Goal: Task Accomplishment & Management: Manage account settings

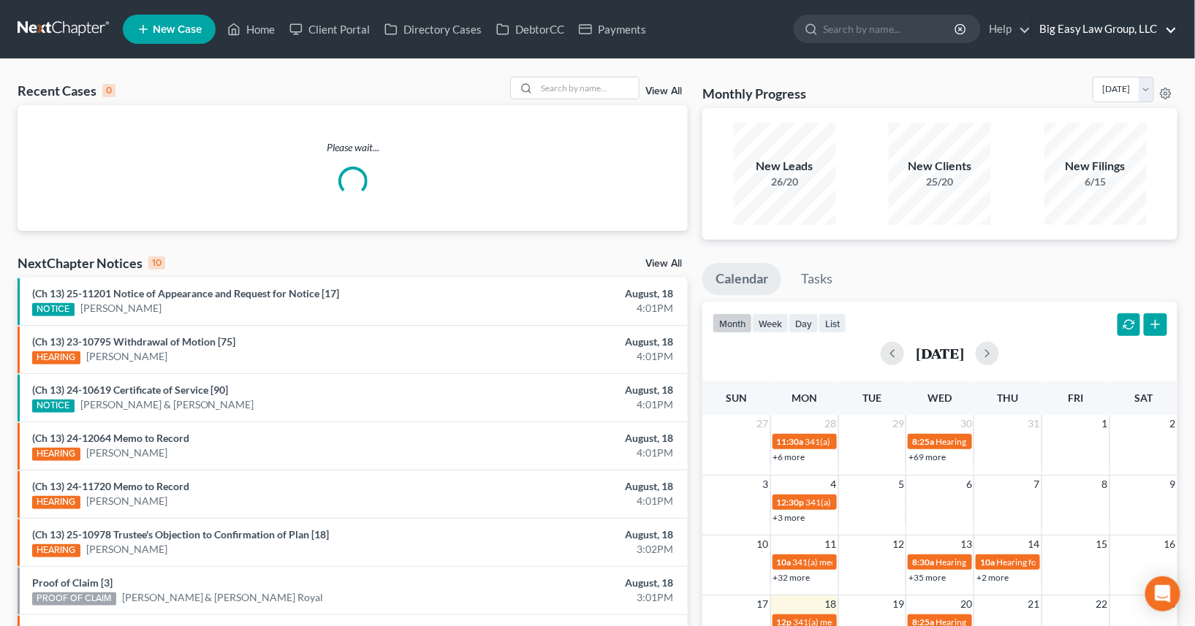
click at [1114, 33] on link "Big Easy Law Group, LLC" at bounding box center [1104, 29] width 145 height 26
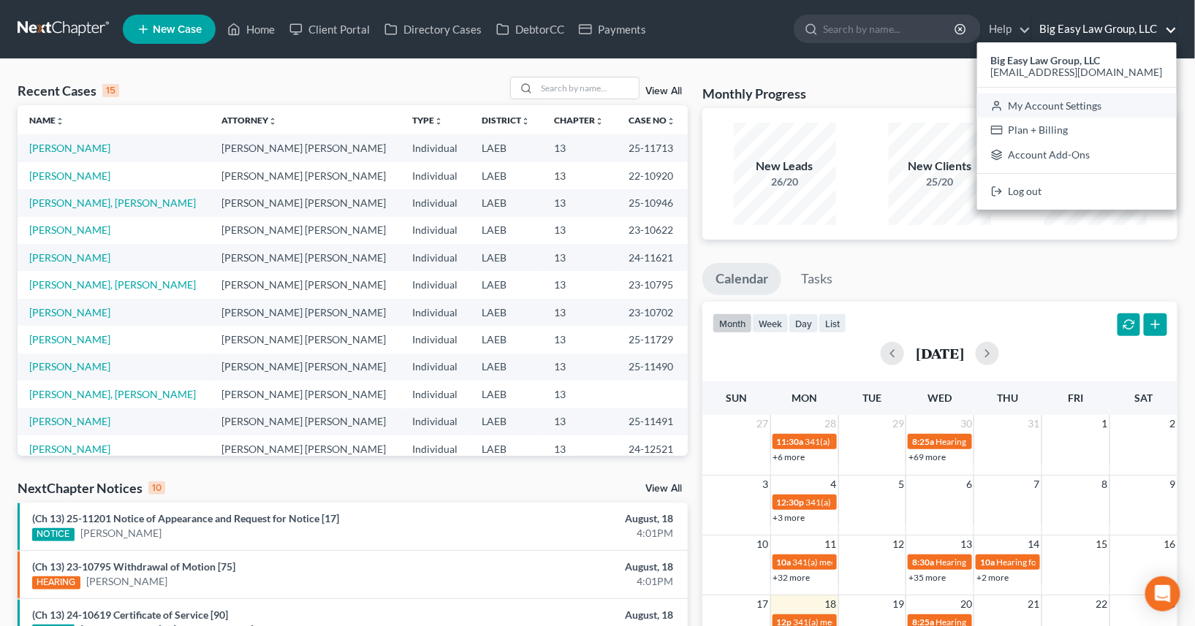
click at [1080, 102] on link "My Account Settings" at bounding box center [1077, 106] width 200 height 25
select select "23"
select select "19"
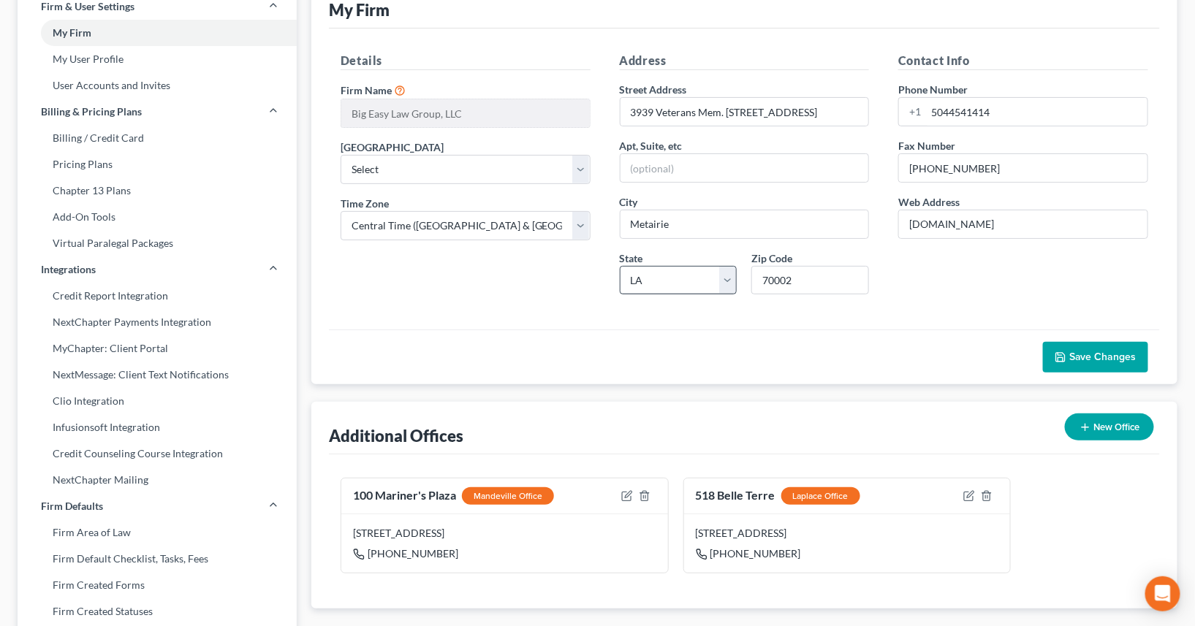
scroll to position [102, 0]
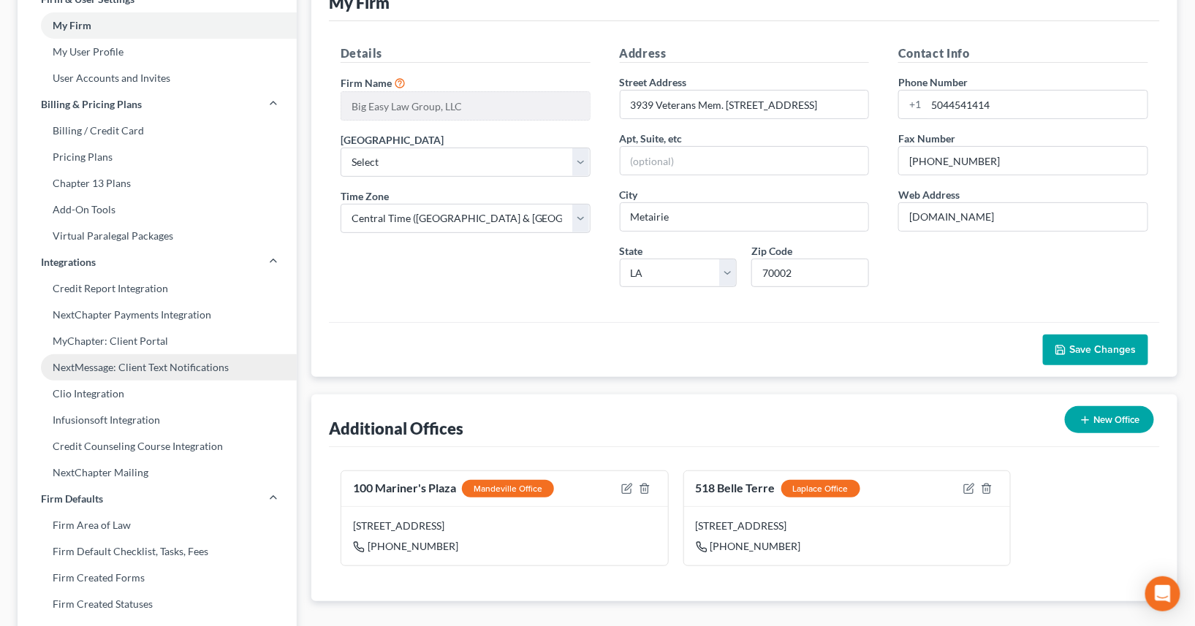
click at [157, 368] on link "NextMessage: Client Text Notifications" at bounding box center [157, 368] width 279 height 26
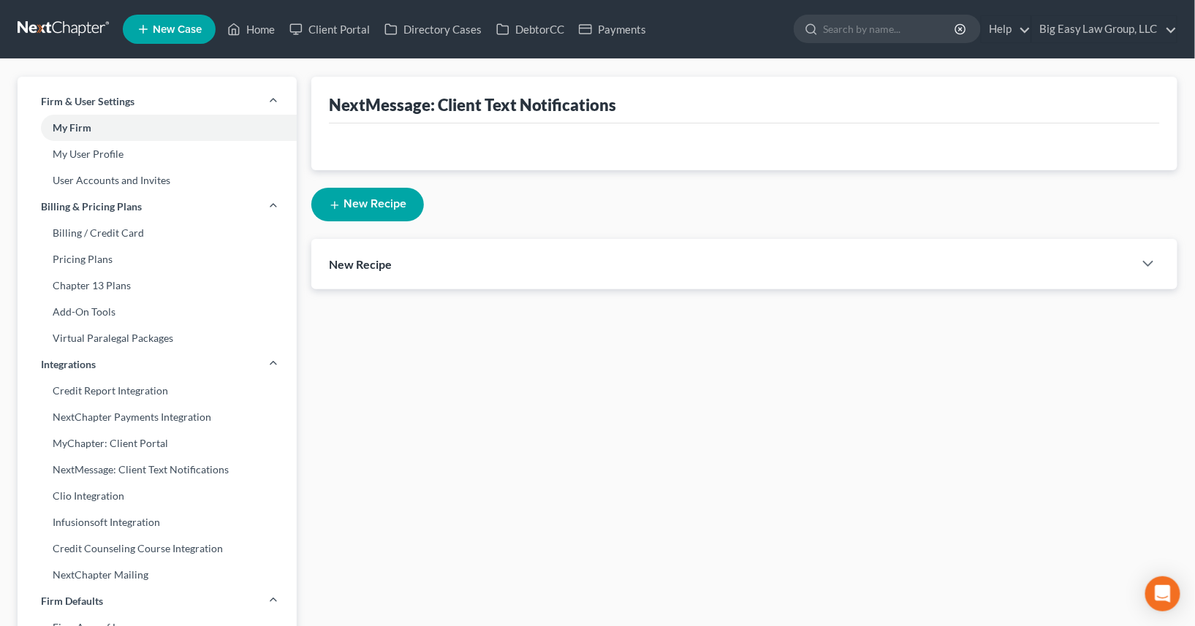
select select "1"
select select
